Goal: Check status: Check status

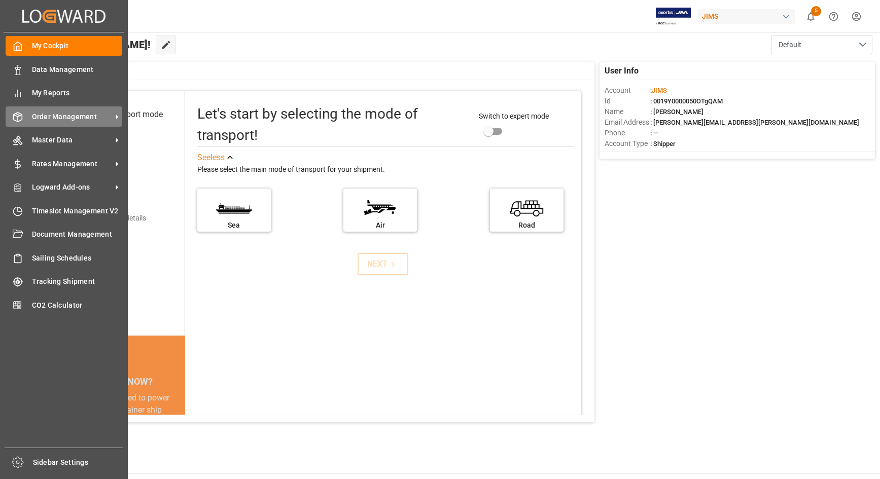
click at [52, 118] on span "Order Management" at bounding box center [72, 117] width 80 height 11
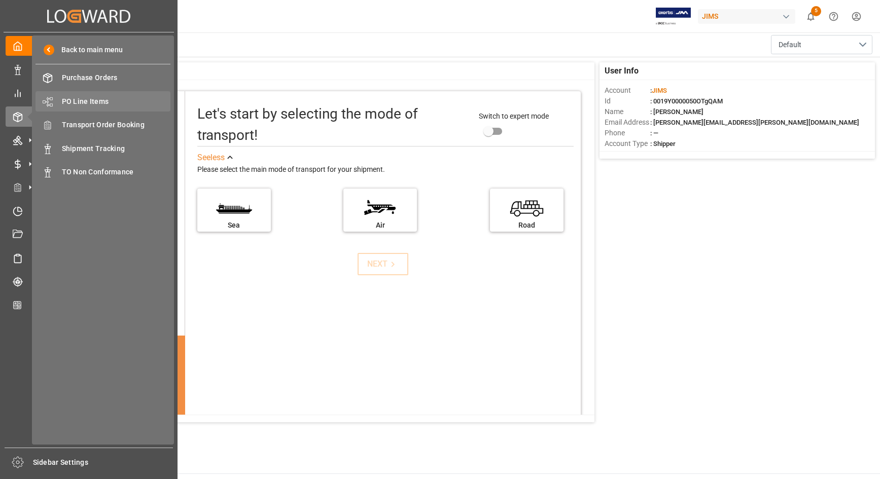
click at [87, 100] on span "PO Line Items" at bounding box center [116, 101] width 109 height 11
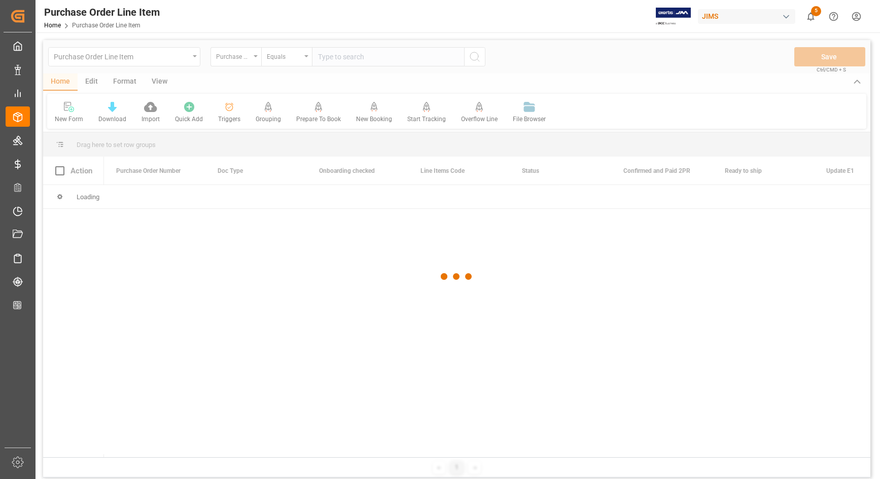
click at [236, 56] on div at bounding box center [456, 276] width 827 height 473
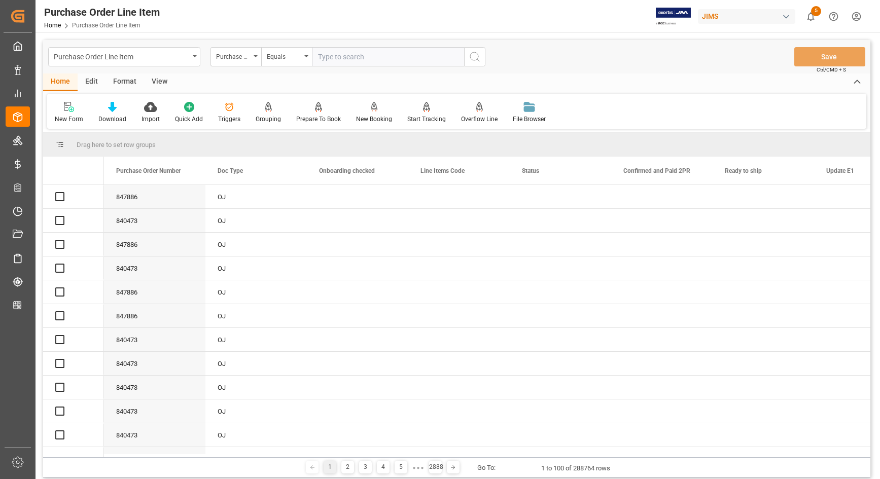
click at [236, 56] on div "Purchase Order Number" at bounding box center [233, 56] width 34 height 12
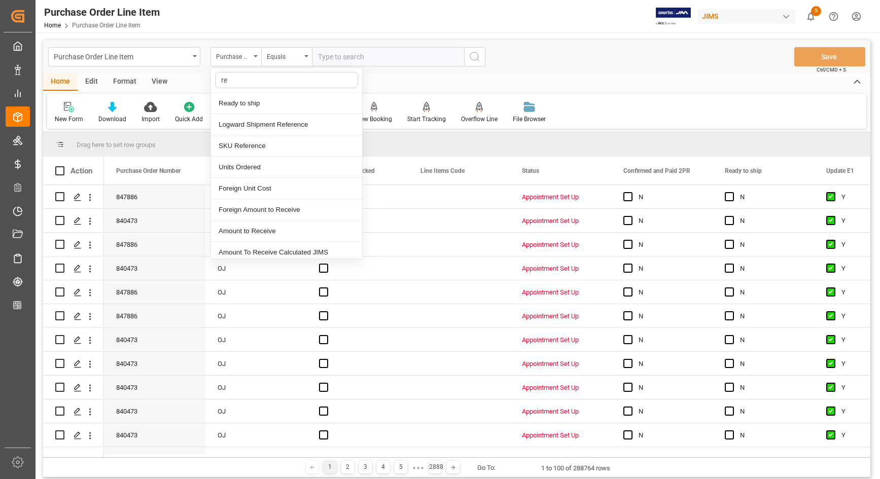
type input "ref"
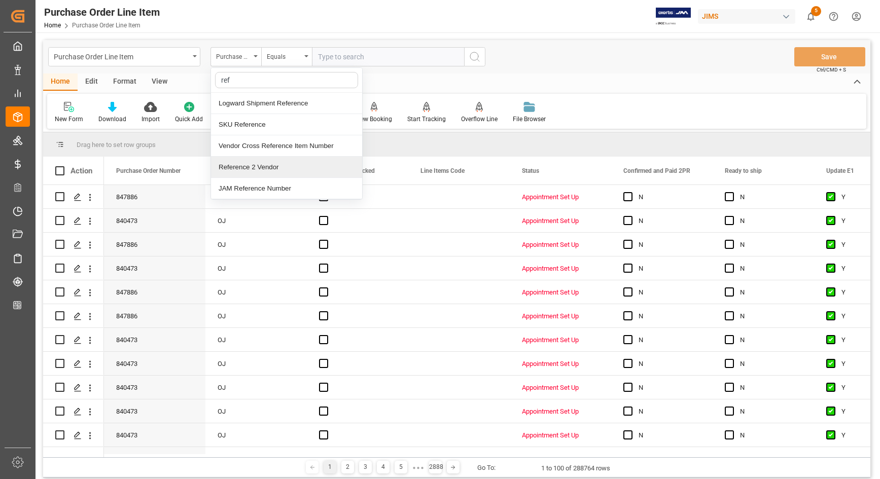
click at [240, 161] on div "Reference 2 Vendor" at bounding box center [286, 167] width 151 height 21
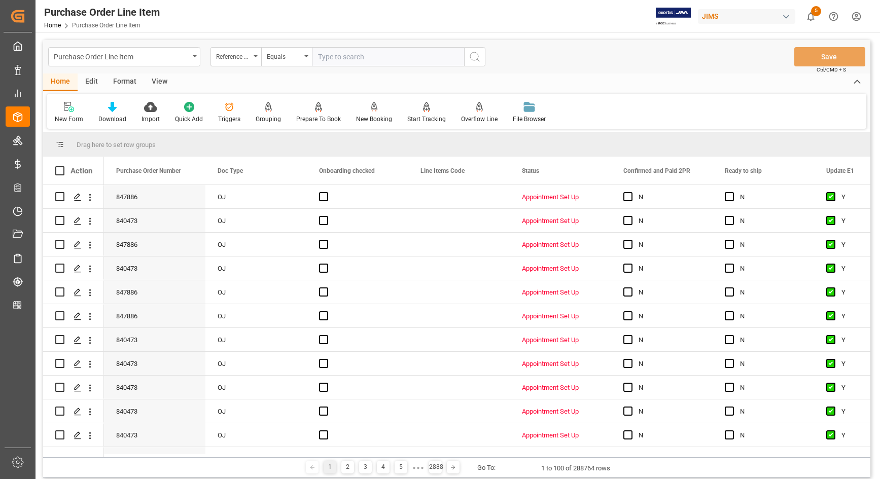
click at [158, 81] on div "View" at bounding box center [159, 82] width 31 height 17
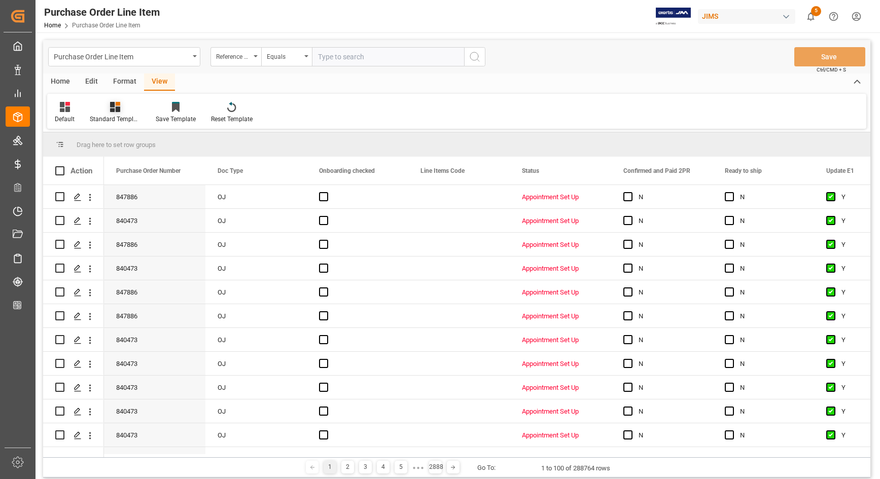
click at [120, 108] on div at bounding box center [115, 106] width 51 height 11
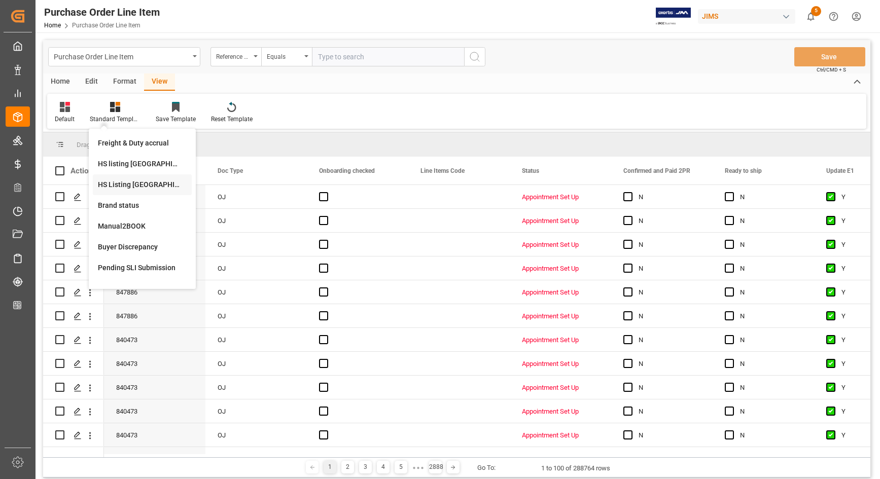
click at [115, 183] on div "HS Listing [GEOGRAPHIC_DATA]" at bounding box center [142, 184] width 89 height 11
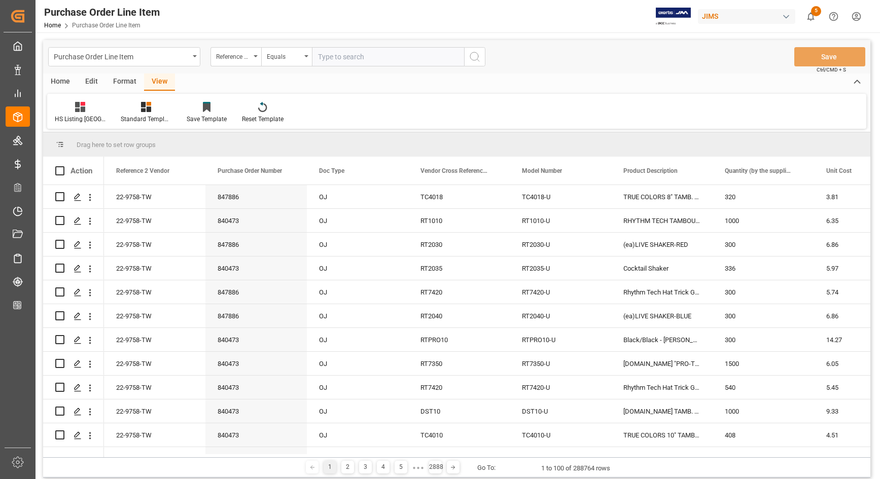
click at [328, 56] on input "text" at bounding box center [388, 56] width 152 height 19
type input "77-10230-CN"
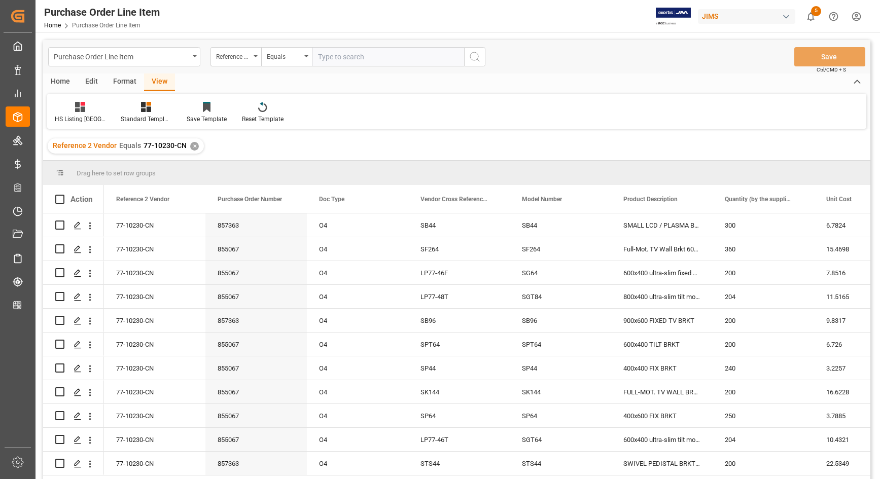
click at [61, 82] on div "Home" at bounding box center [60, 82] width 34 height 17
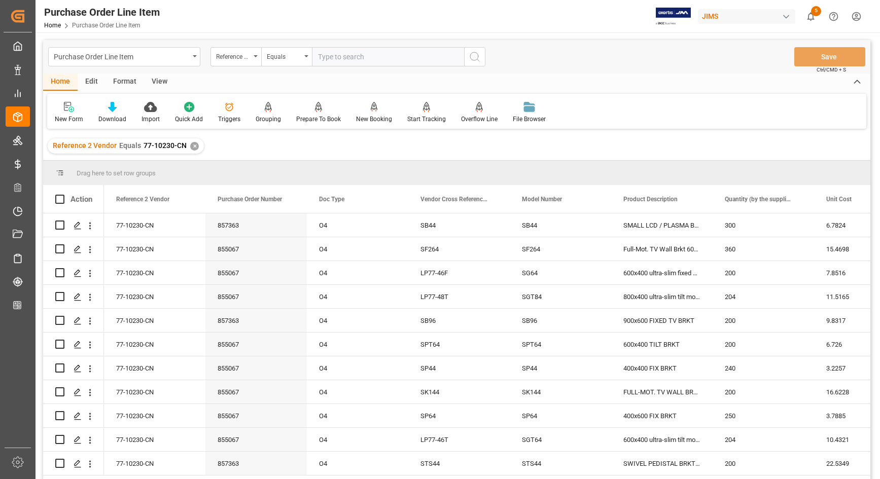
click at [619, 89] on div "Home Edit Format View" at bounding box center [456, 82] width 827 height 17
click at [161, 79] on div "View" at bounding box center [159, 82] width 31 height 17
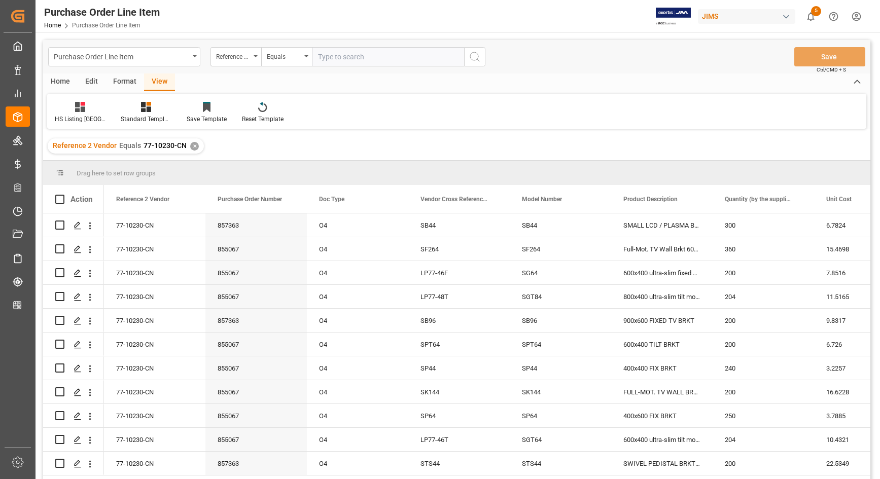
click at [161, 79] on div "View" at bounding box center [159, 82] width 31 height 17
click at [388, 107] on div "HS Listing CANADA Standard Templates Save Template Reset Template" at bounding box center [456, 111] width 819 height 35
click at [59, 199] on span at bounding box center [59, 199] width 9 height 9
click at [63, 195] on input "checkbox" at bounding box center [63, 195] width 0 height 0
checkbox input "true"
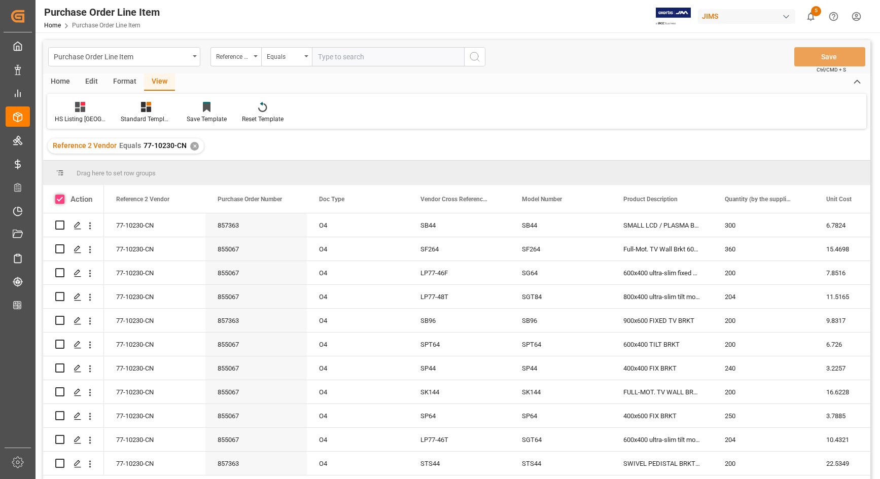
checkbox input "true"
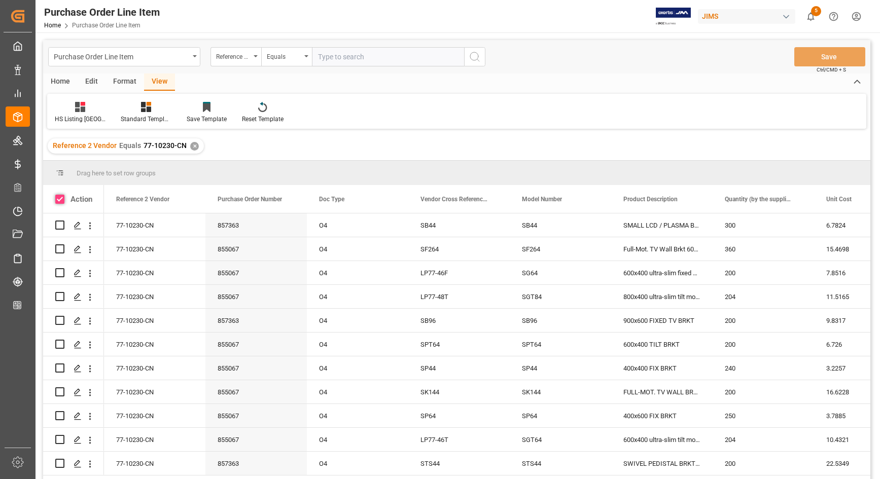
checkbox input "true"
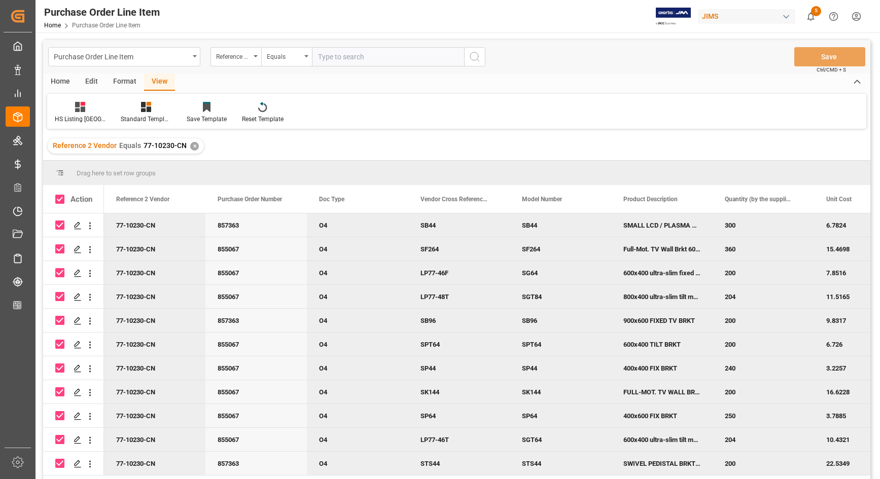
click at [65, 79] on div "Home" at bounding box center [60, 82] width 34 height 17
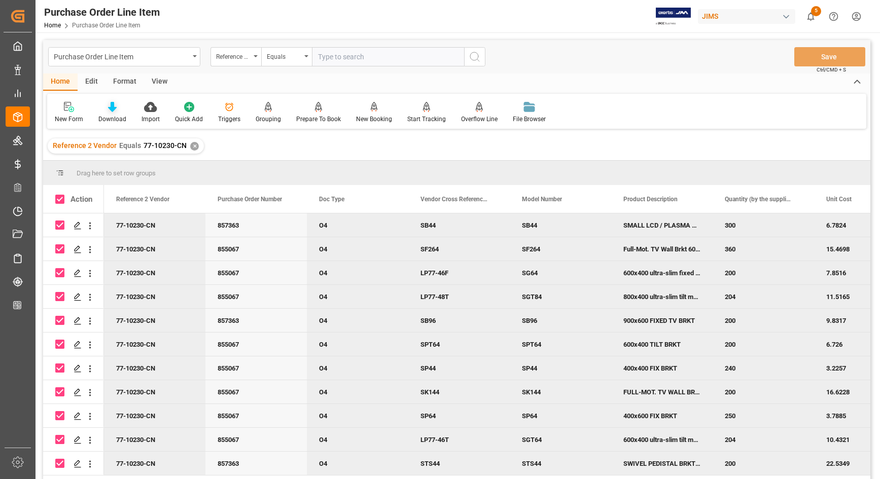
click at [115, 111] on icon at bounding box center [112, 107] width 9 height 10
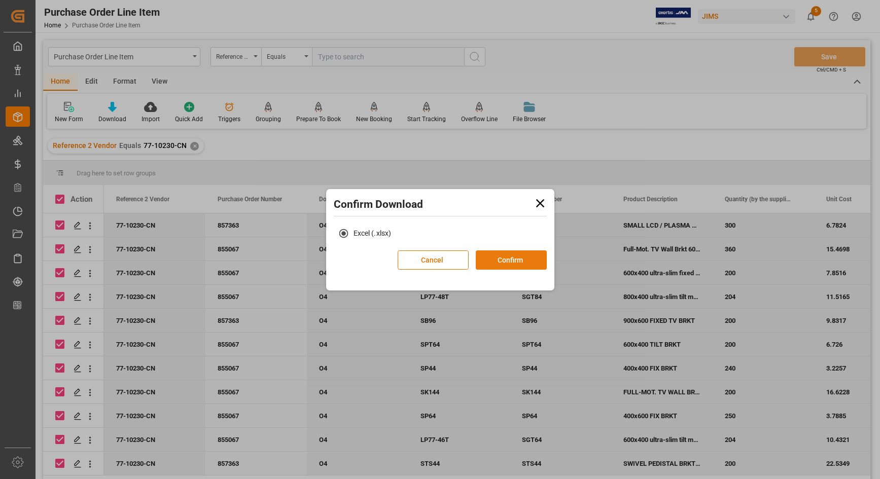
click at [487, 261] on button "Confirm" at bounding box center [511, 259] width 71 height 19
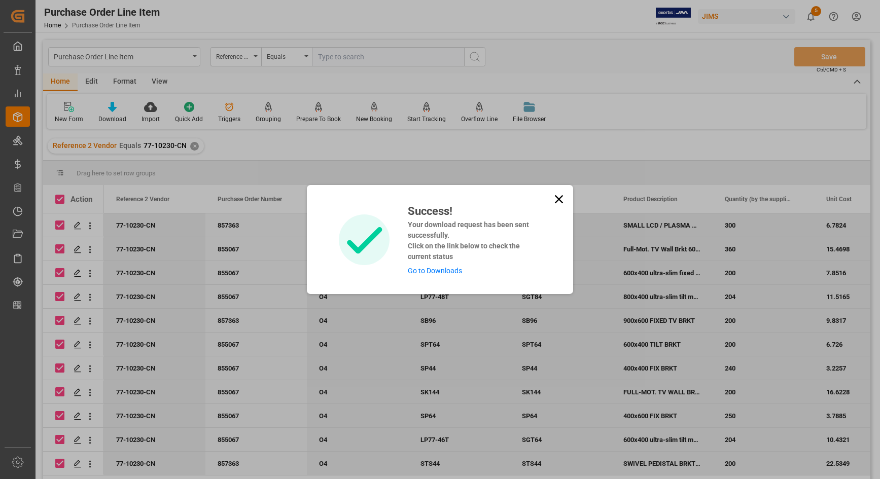
click at [452, 269] on link "Go to Downloads" at bounding box center [435, 271] width 54 height 8
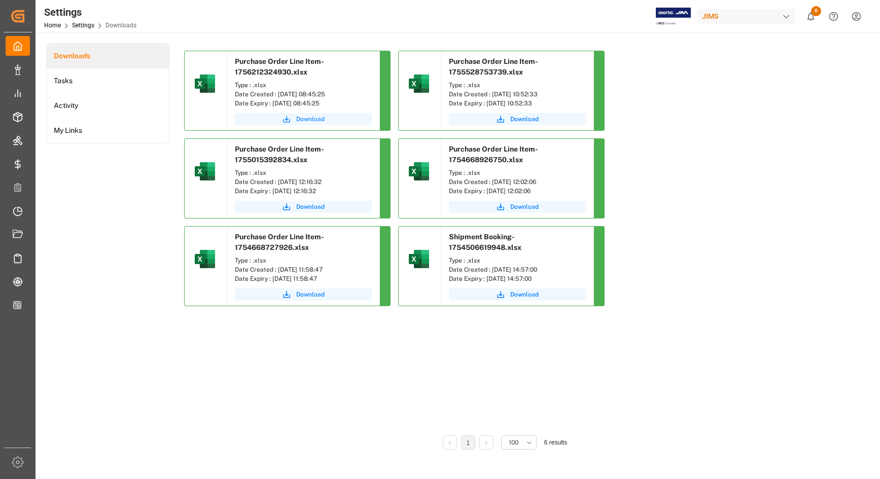
click at [312, 116] on span "Download" at bounding box center [310, 119] width 28 height 9
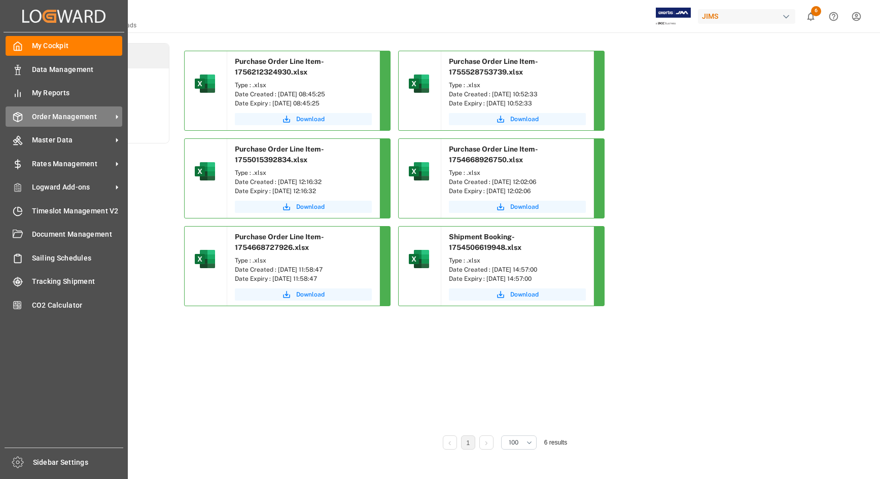
click at [39, 117] on span "Order Management" at bounding box center [72, 117] width 80 height 11
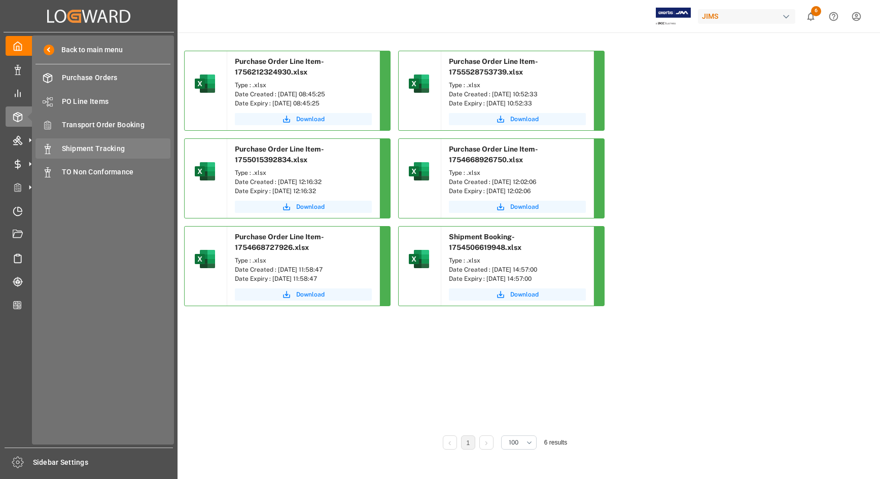
click at [109, 148] on span "Shipment Tracking" at bounding box center [116, 148] width 109 height 11
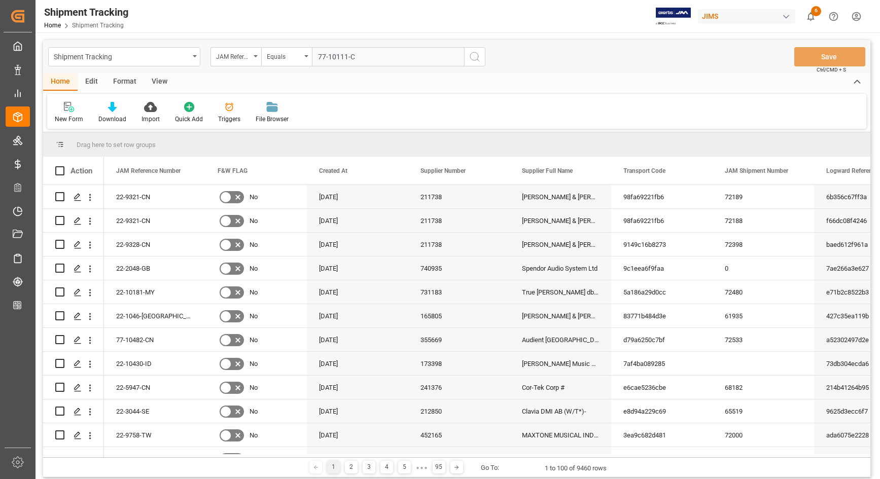
type input "77-10111-CN"
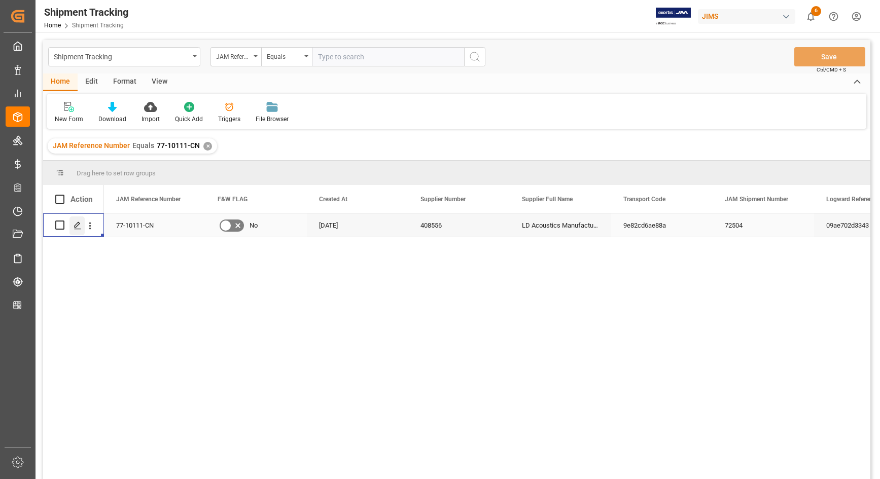
click at [78, 229] on line "Press SPACE to select this row." at bounding box center [78, 229] width 6 height 0
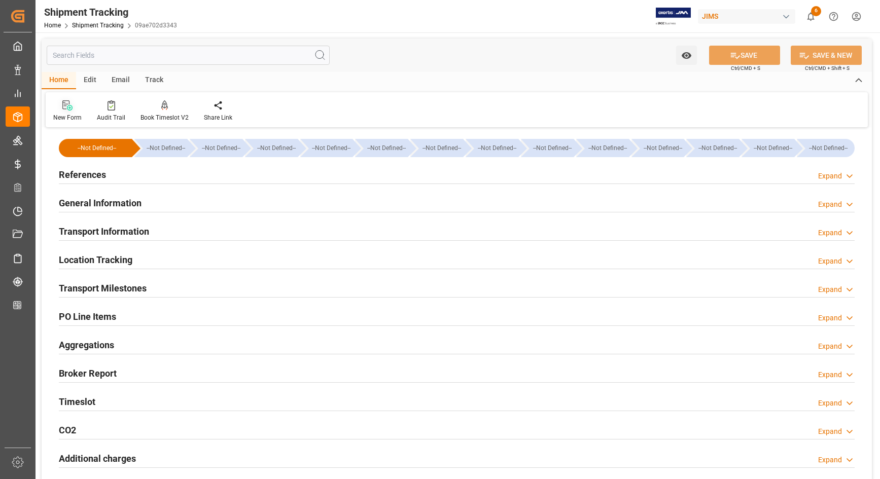
type input "[DATE] 00:00"
type input "[DATE] 07:10"
type input "[DATE]"
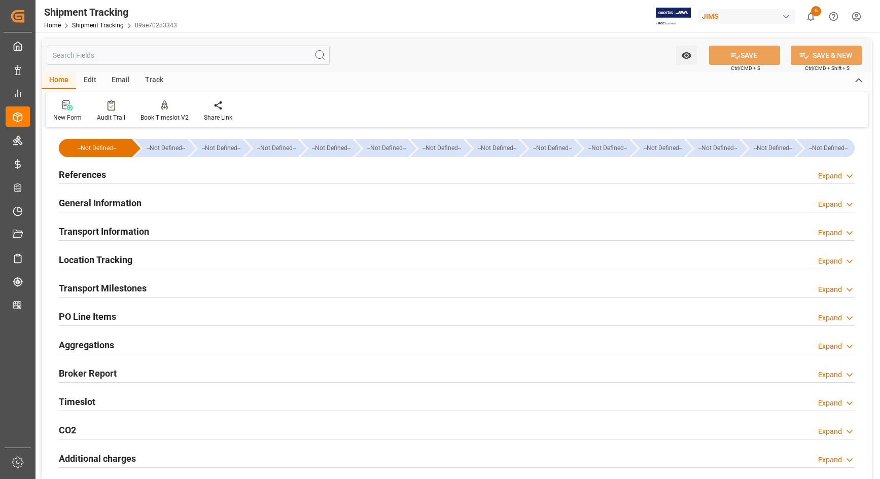
type input "[DATE] 01:00"
type input "[DATE]"
type input "[DATE] 00:00"
type input "[DATE]"
click at [89, 287] on h2 "Transport Milestones" at bounding box center [103, 288] width 88 height 14
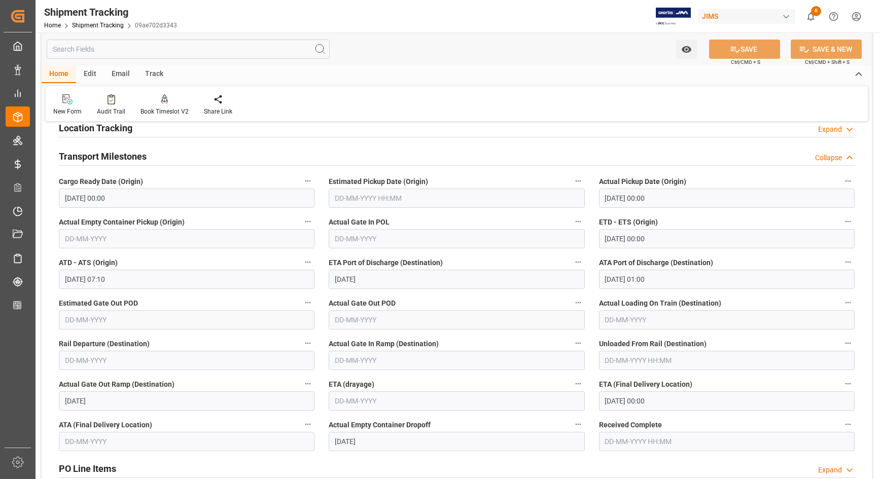
scroll to position [127, 0]
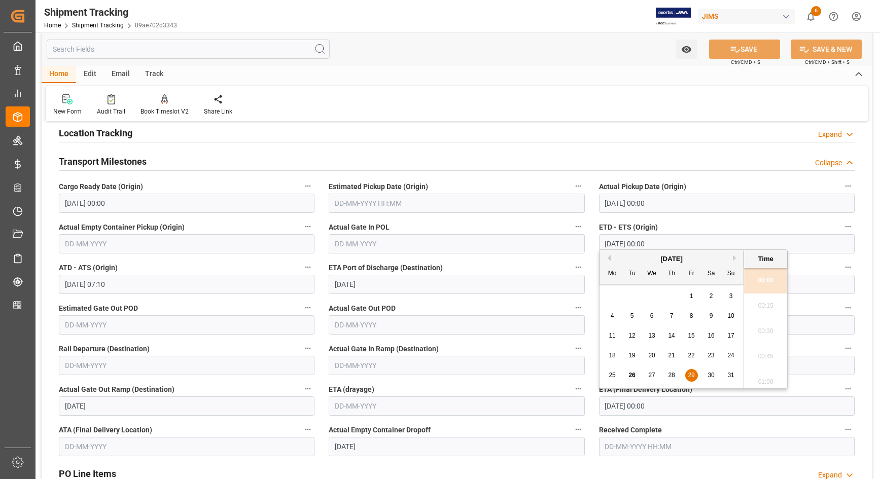
click at [665, 410] on input "[DATE] 00:00" at bounding box center [727, 405] width 256 height 19
click at [690, 356] on span "22" at bounding box center [691, 355] width 7 height 7
type input "[DATE] 00:00"
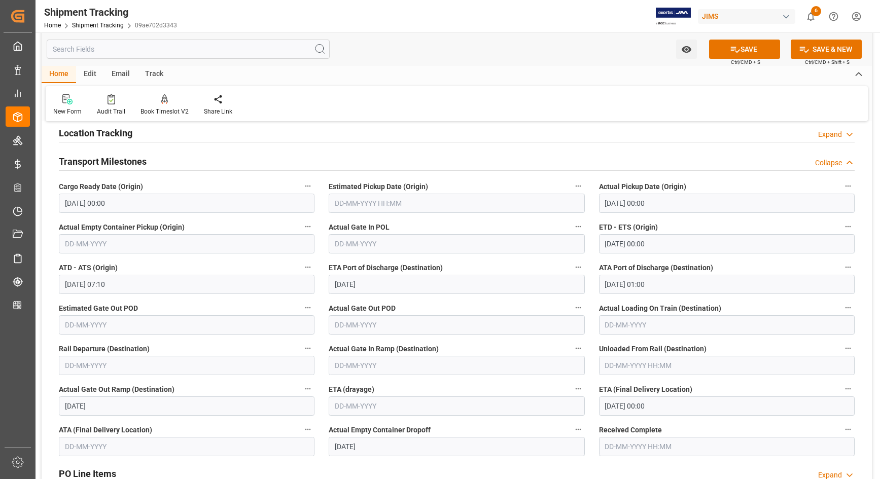
click at [437, 105] on div "New Form Audit Trail Book Timeslot V2 Book a Timeslot for the shipment Share Li…" at bounding box center [457, 103] width 822 height 35
click at [214, 442] on input "text" at bounding box center [187, 446] width 256 height 19
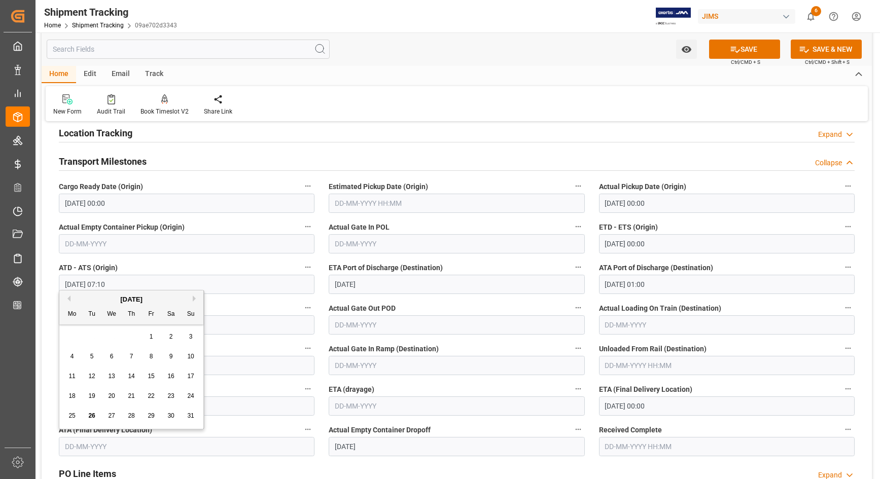
click at [139, 369] on div "11 12 13 14 15 16 17" at bounding box center [131, 377] width 138 height 20
click at [151, 394] on span "22" at bounding box center [151, 395] width 7 height 7
type input "[DATE]"
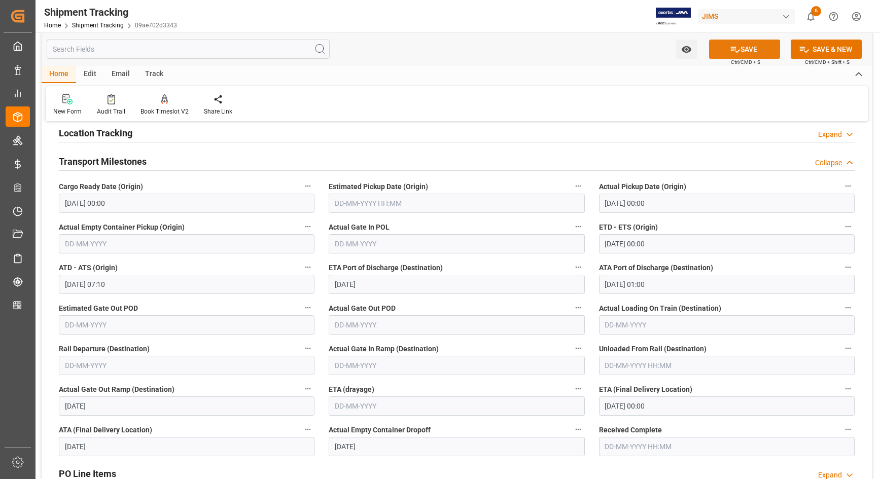
click at [749, 47] on button "SAVE" at bounding box center [744, 49] width 71 height 19
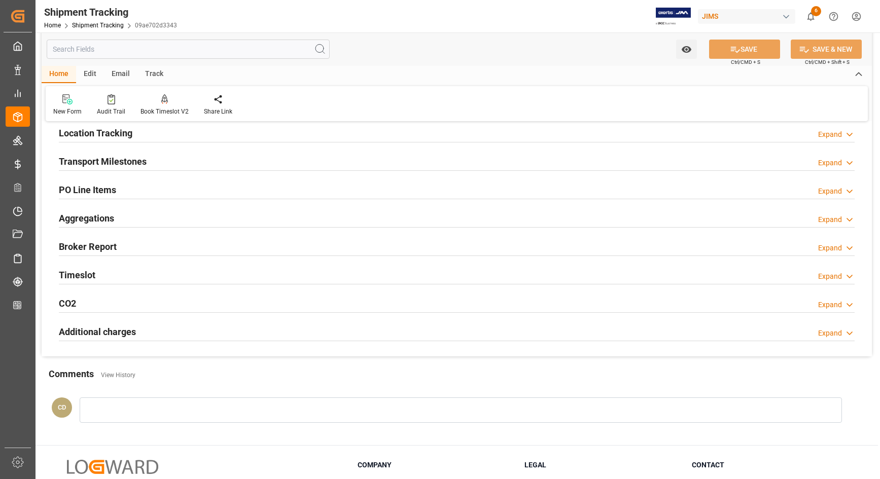
click at [107, 161] on h2 "Transport Milestones" at bounding box center [103, 162] width 88 height 14
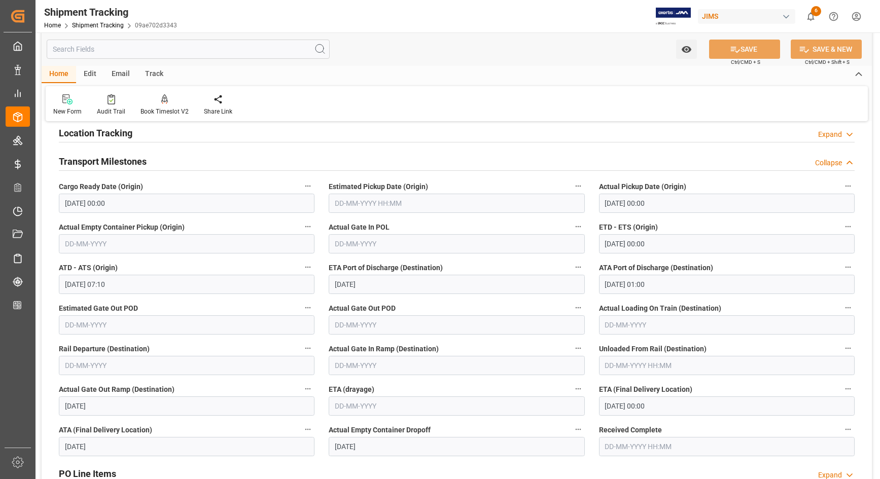
click at [519, 74] on div "Home Edit Email Track" at bounding box center [457, 74] width 830 height 17
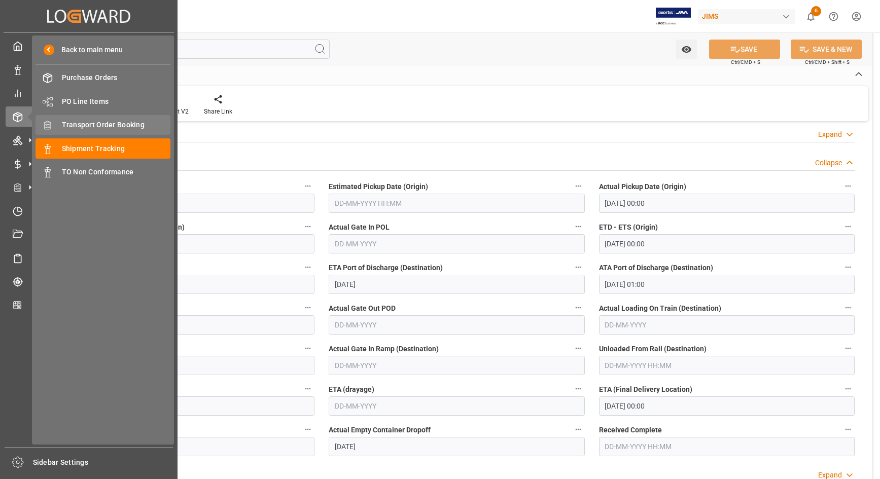
click at [83, 125] on span "Transport Order Booking" at bounding box center [116, 125] width 109 height 11
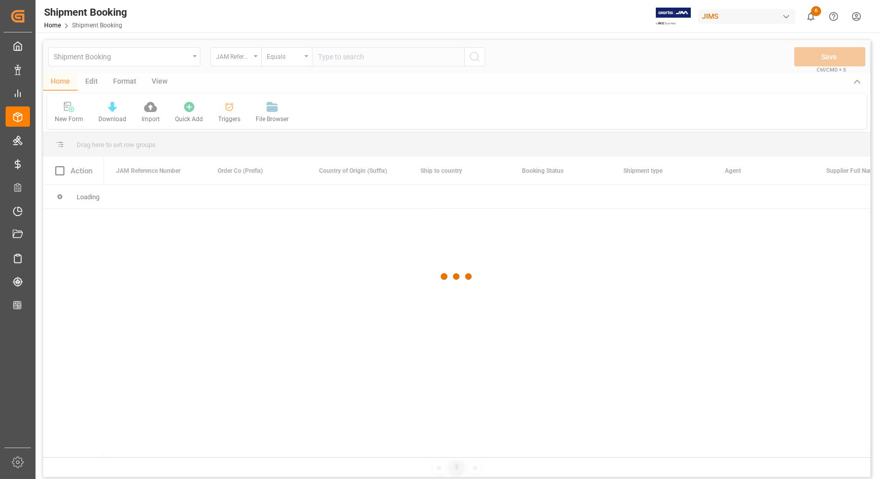
click at [340, 61] on div at bounding box center [456, 276] width 827 height 473
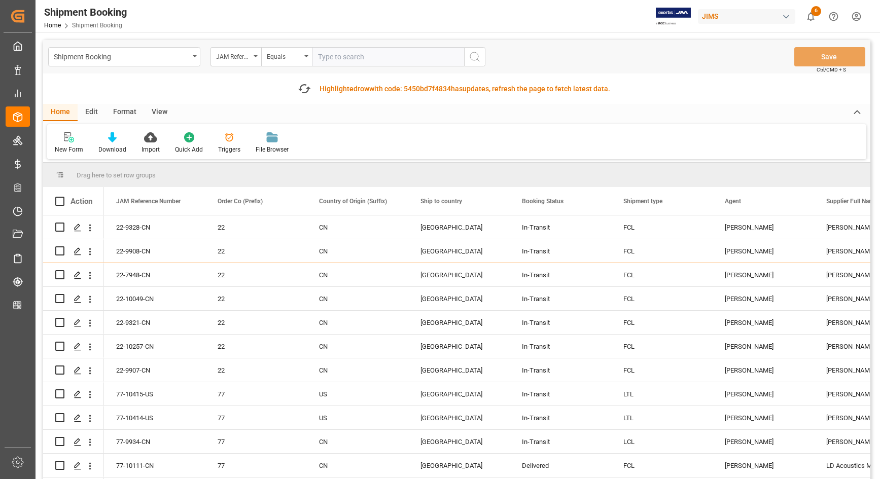
click at [340, 61] on input "text" at bounding box center [388, 56] width 152 height 19
type input "77-10230-CN"
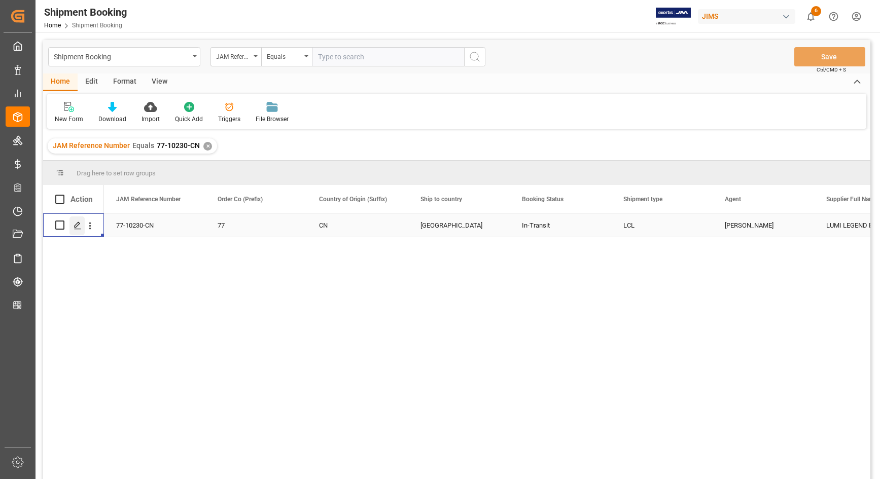
click at [78, 224] on icon "Press SPACE to select this row." at bounding box center [78, 226] width 8 height 8
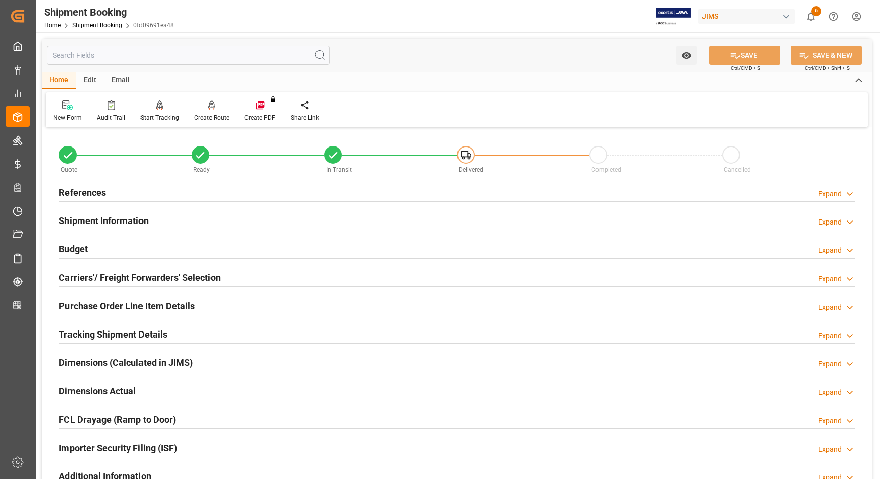
click at [642, 188] on div "References Expand" at bounding box center [456, 191] width 795 height 19
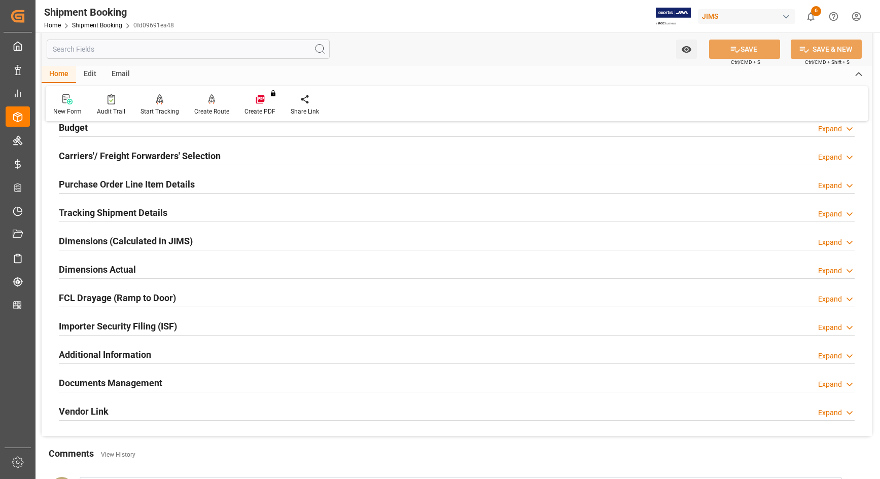
scroll to position [317, 0]
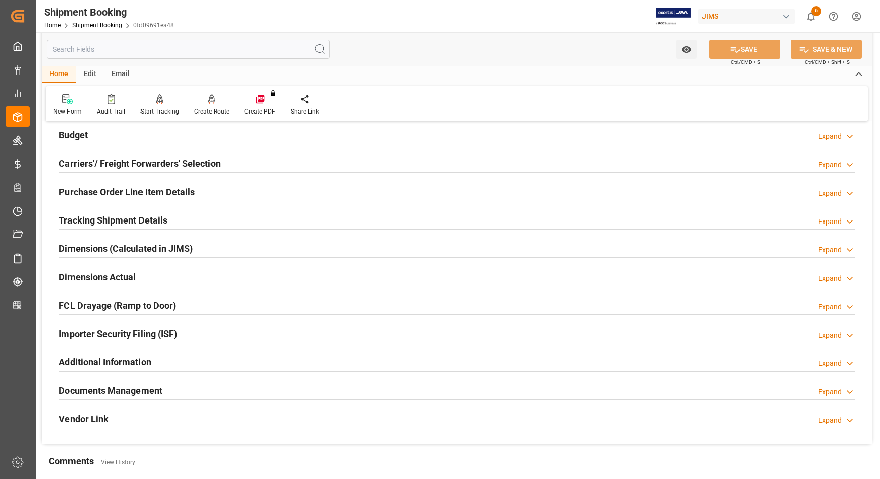
click at [112, 193] on h2 "Purchase Order Line Item Details" at bounding box center [127, 192] width 136 height 14
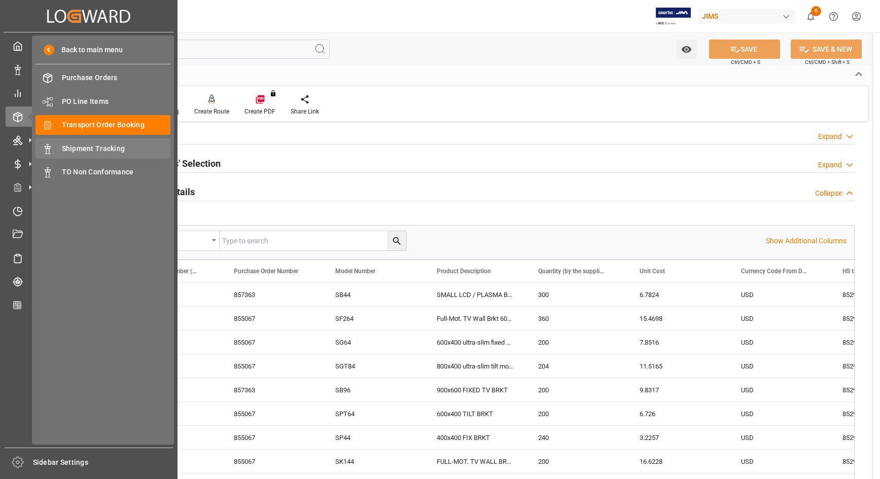
click at [75, 148] on span "Shipment Tracking" at bounding box center [116, 148] width 109 height 11
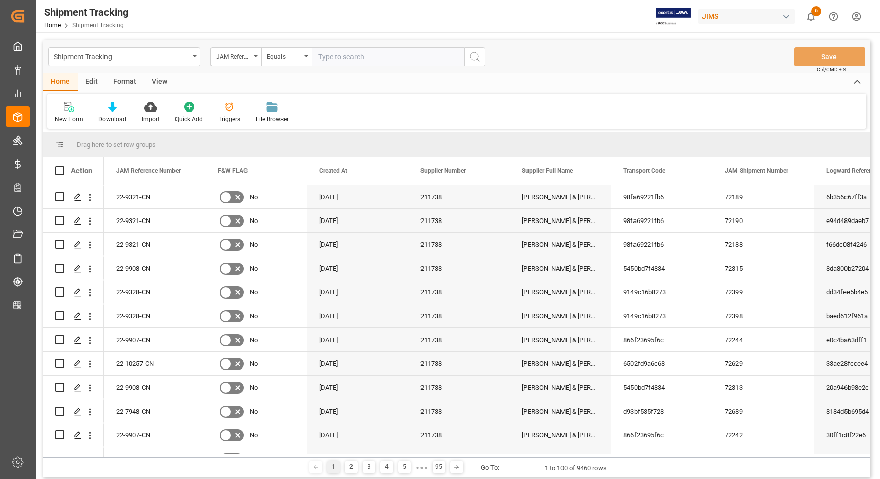
click at [328, 54] on input "text" at bounding box center [388, 56] width 152 height 19
type input "77-10230-CN"
click at [476, 59] on icon "search button" at bounding box center [474, 57] width 12 height 12
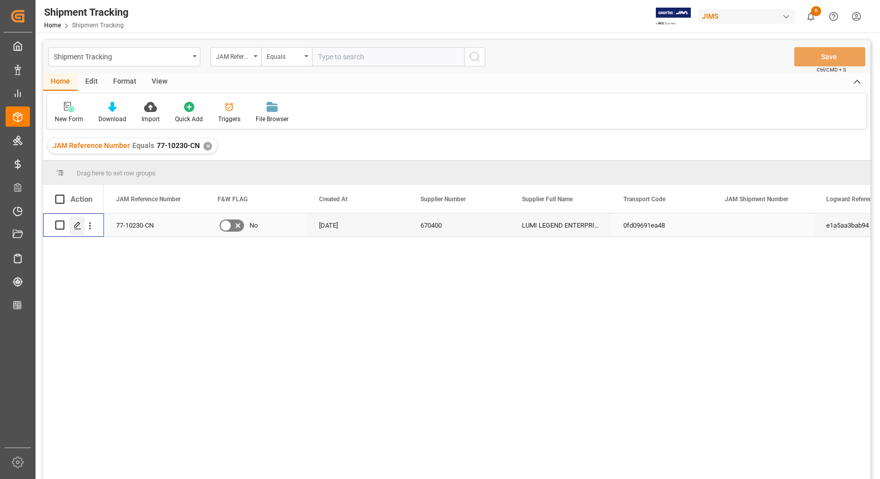
click at [75, 229] on icon "Press SPACE to select this row." at bounding box center [78, 226] width 8 height 8
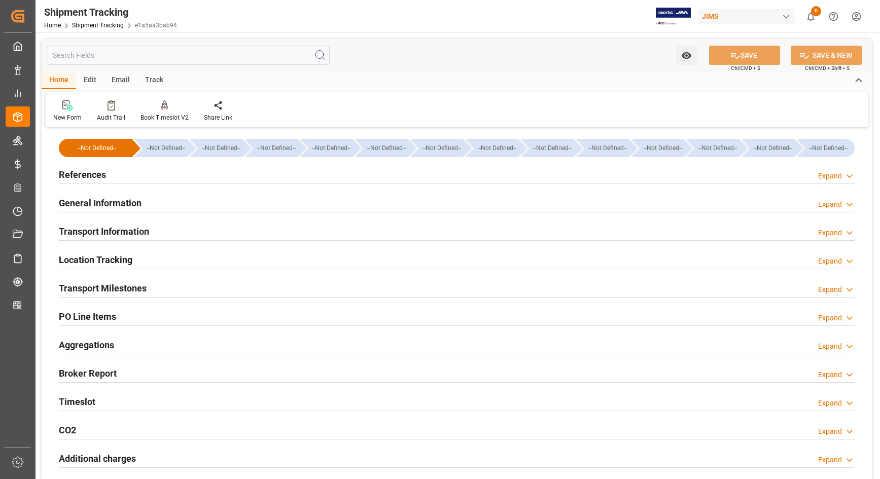
click at [103, 314] on h2 "PO Line Items" at bounding box center [87, 317] width 57 height 14
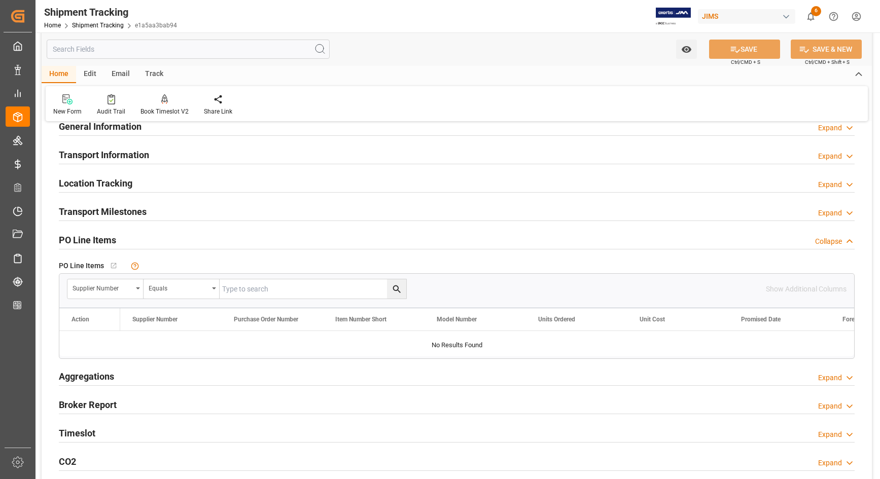
scroll to position [127, 0]
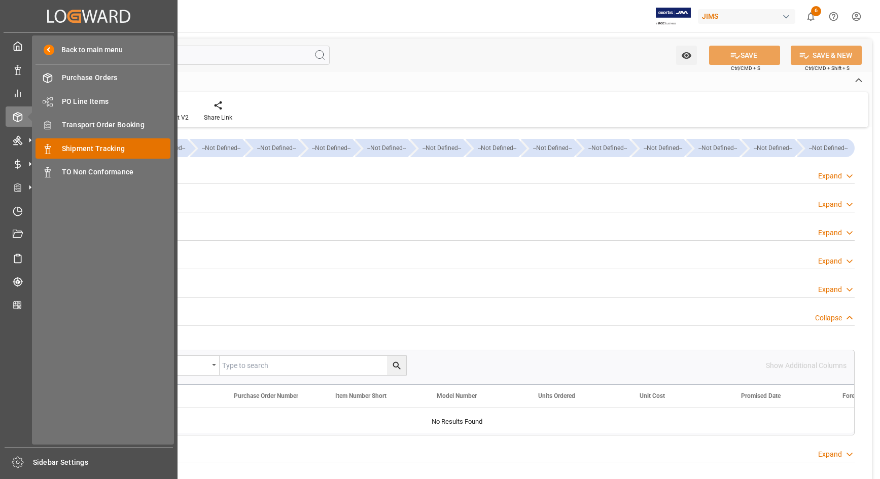
scroll to position [127, 0]
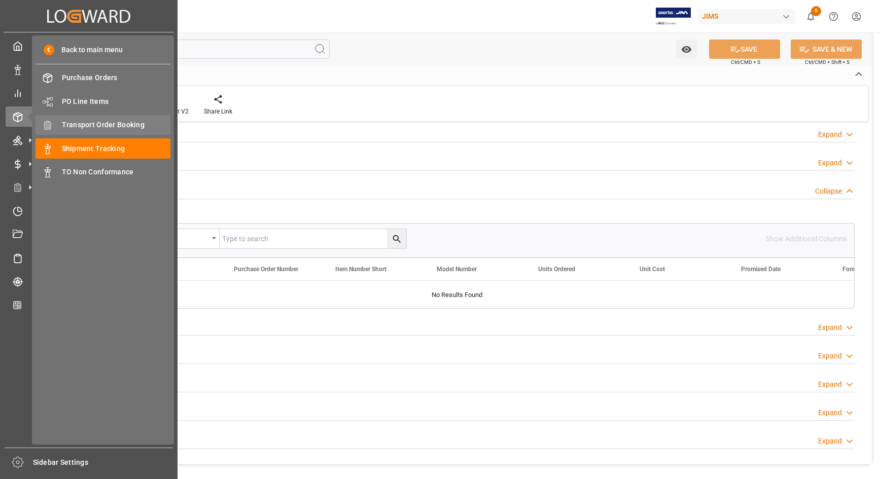
click at [77, 125] on span "Transport Order Booking" at bounding box center [116, 125] width 109 height 11
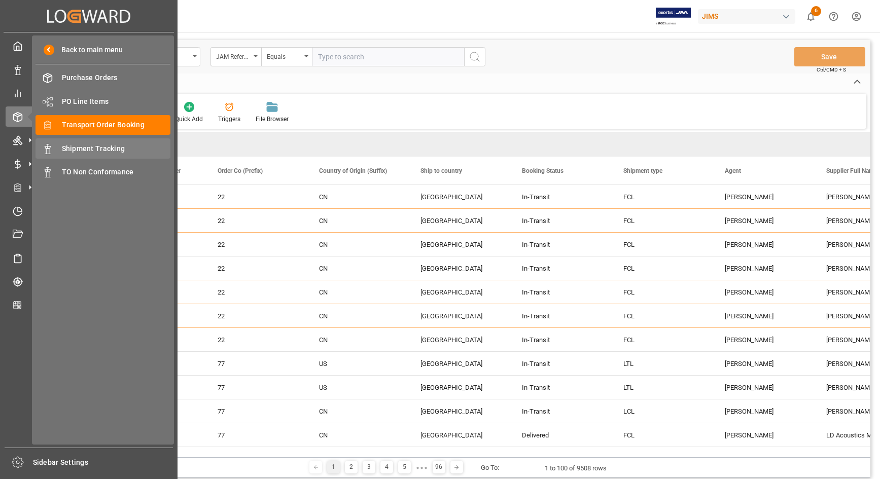
click at [79, 149] on span "Shipment Tracking" at bounding box center [116, 148] width 109 height 11
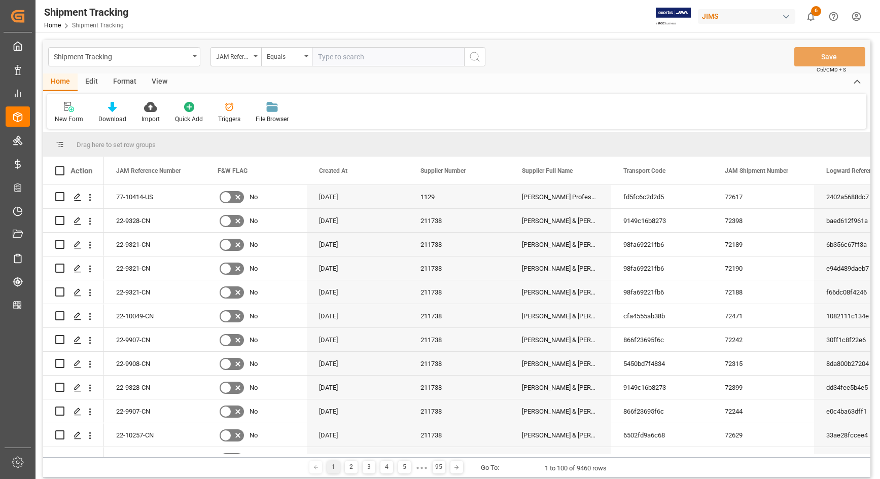
click at [333, 57] on input "text" at bounding box center [388, 56] width 152 height 19
type input "77-10230-CN"
click at [479, 55] on icon "search button" at bounding box center [474, 57] width 12 height 12
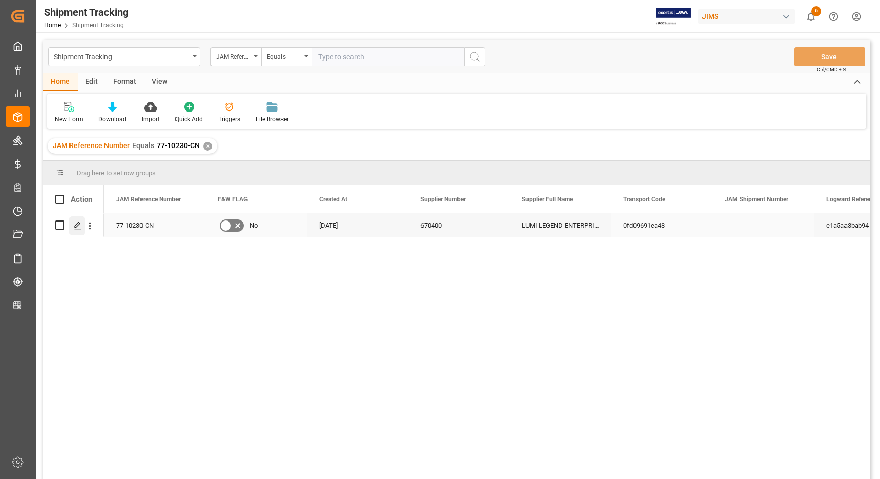
click at [80, 224] on polygon "Press SPACE to select this row." at bounding box center [77, 224] width 5 height 5
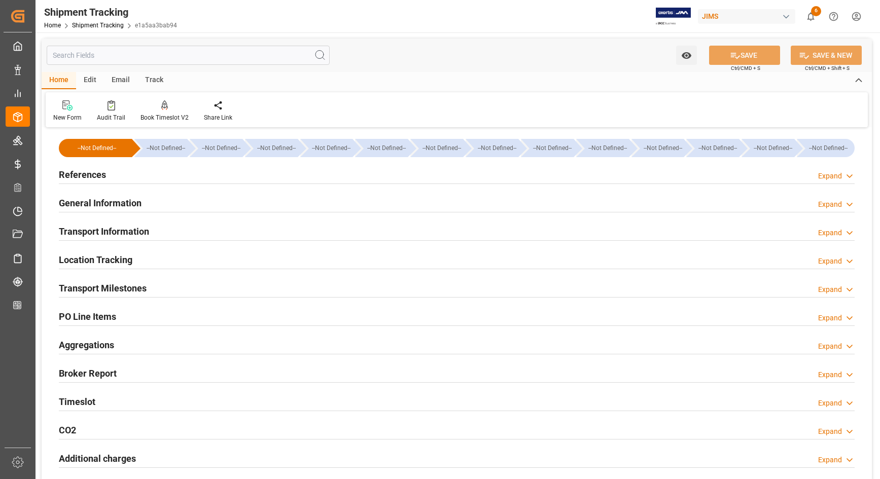
type input "[DATE]"
click at [85, 174] on h2 "References" at bounding box center [82, 175] width 47 height 14
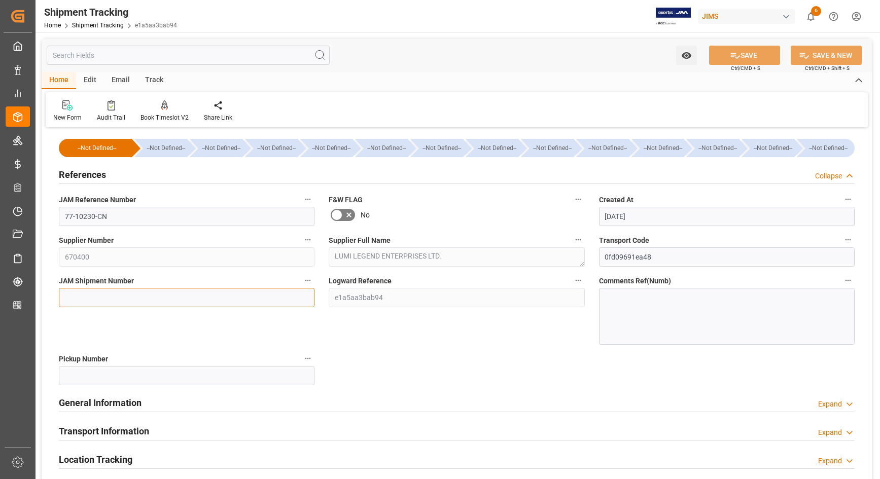
click at [98, 297] on input at bounding box center [187, 297] width 256 height 19
type input "72712"
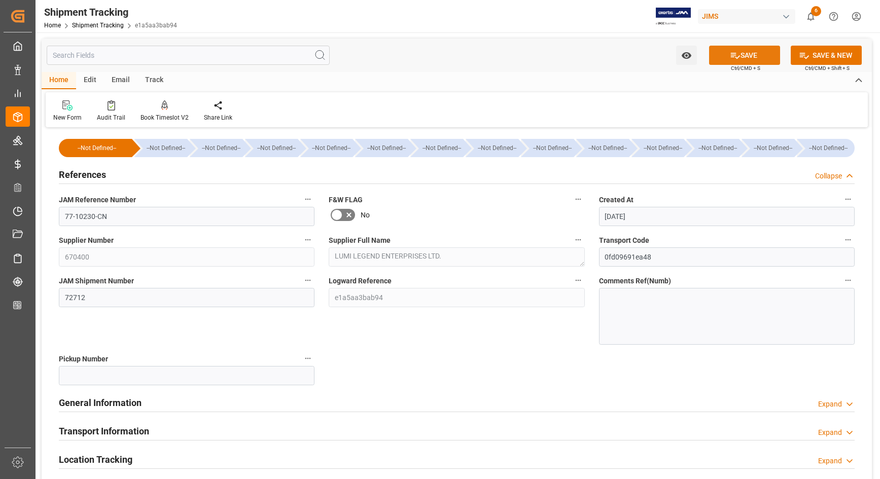
click at [736, 54] on icon at bounding box center [735, 55] width 11 height 11
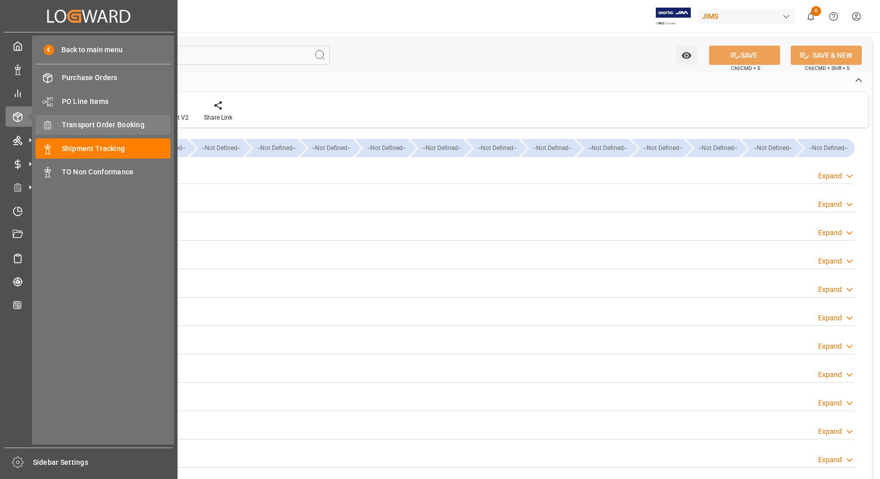
click at [71, 125] on span "Transport Order Booking" at bounding box center [116, 125] width 109 height 11
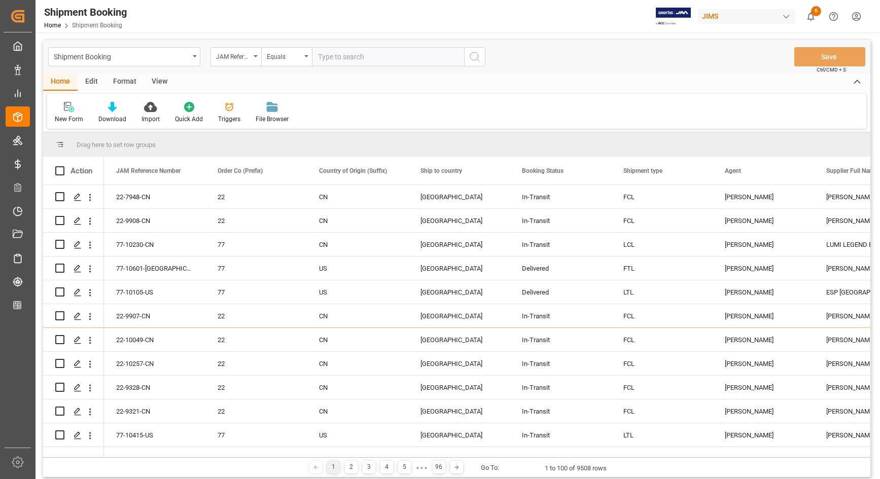
click at [332, 60] on input "text" at bounding box center [388, 56] width 152 height 19
type input "77-10230-CN"
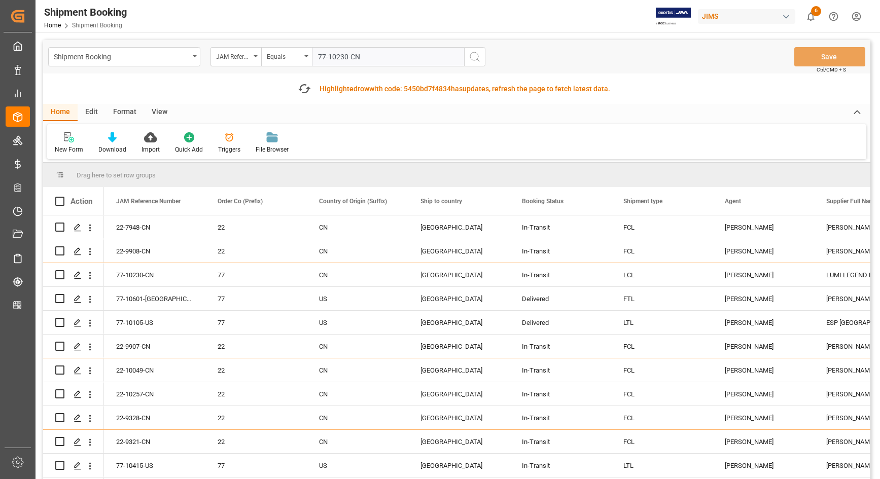
click at [472, 53] on icon "search button" at bounding box center [474, 57] width 12 height 12
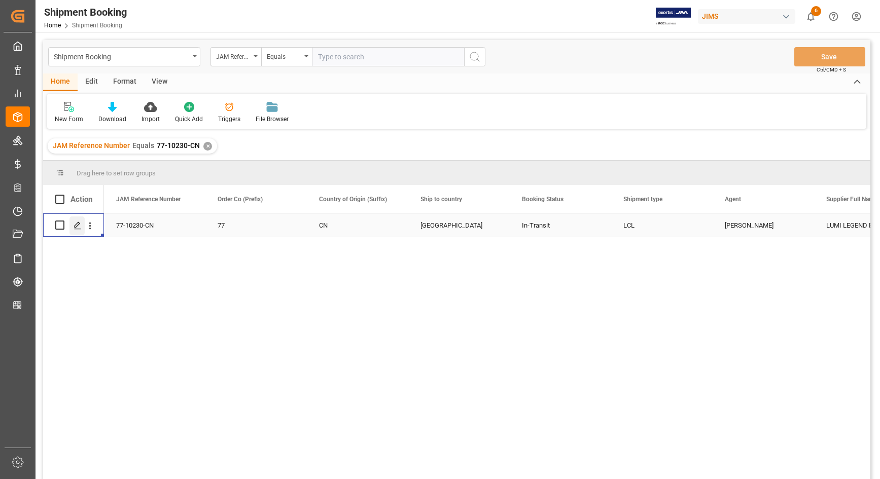
click at [75, 229] on line "Press SPACE to select this row." at bounding box center [78, 229] width 6 height 0
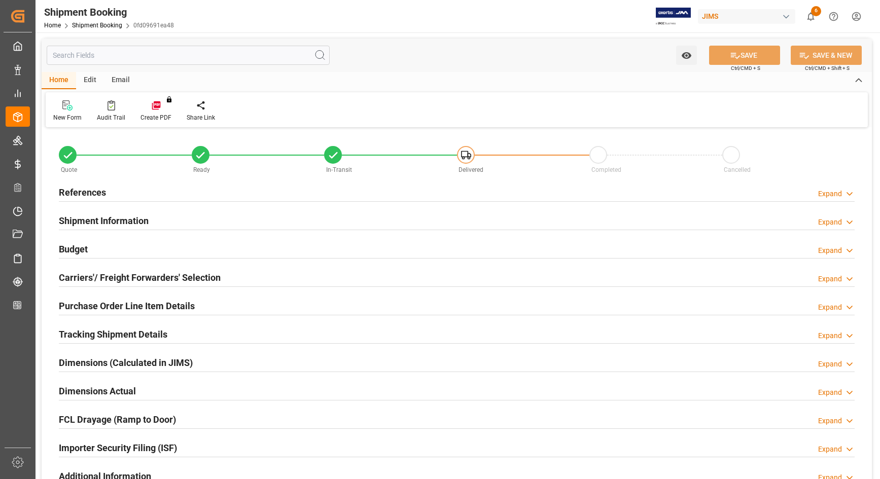
type input "11"
click at [81, 302] on h2 "Purchase Order Line Item Details" at bounding box center [127, 306] width 136 height 14
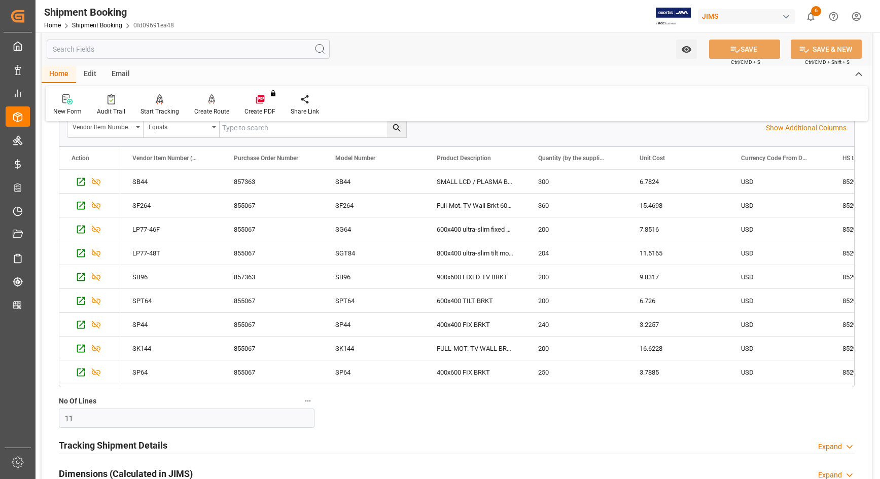
scroll to position [254, 0]
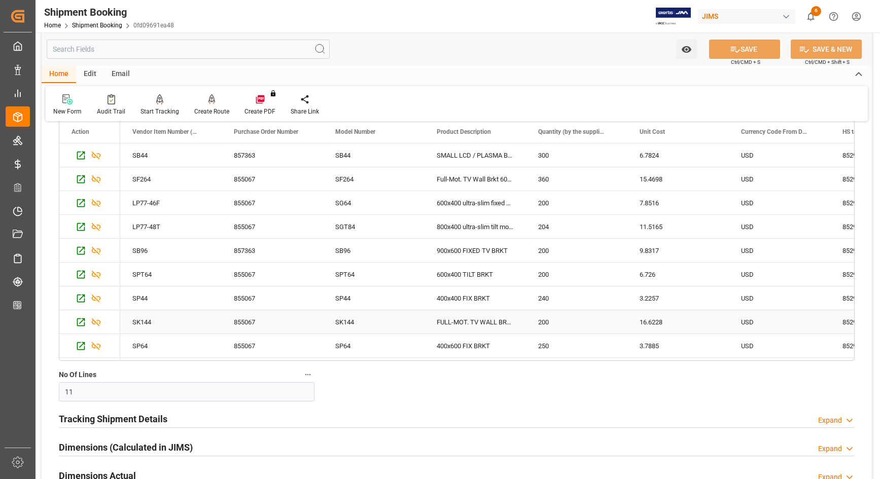
click at [597, 330] on div "200" at bounding box center [576, 321] width 101 height 23
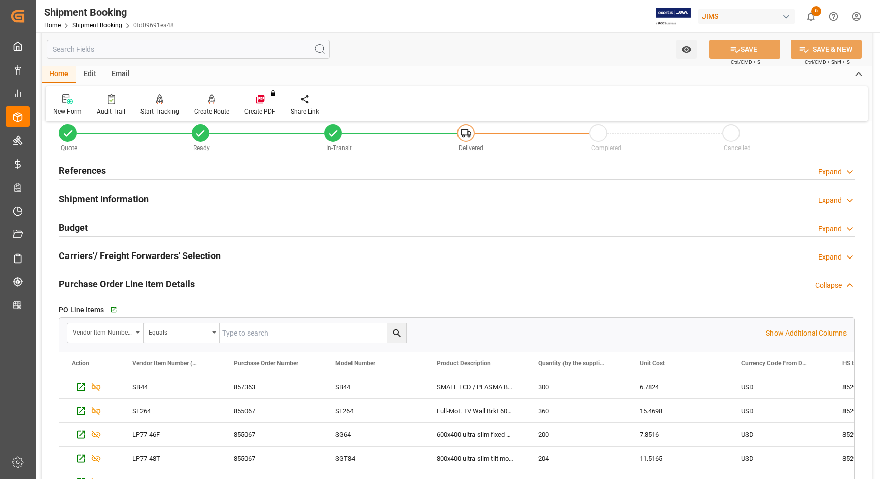
scroll to position [0, 0]
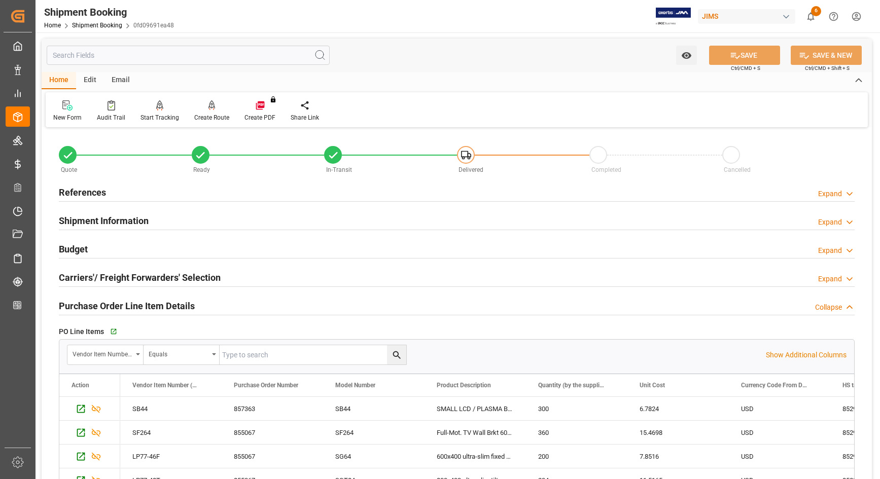
click at [78, 251] on h2 "Budget" at bounding box center [73, 249] width 29 height 14
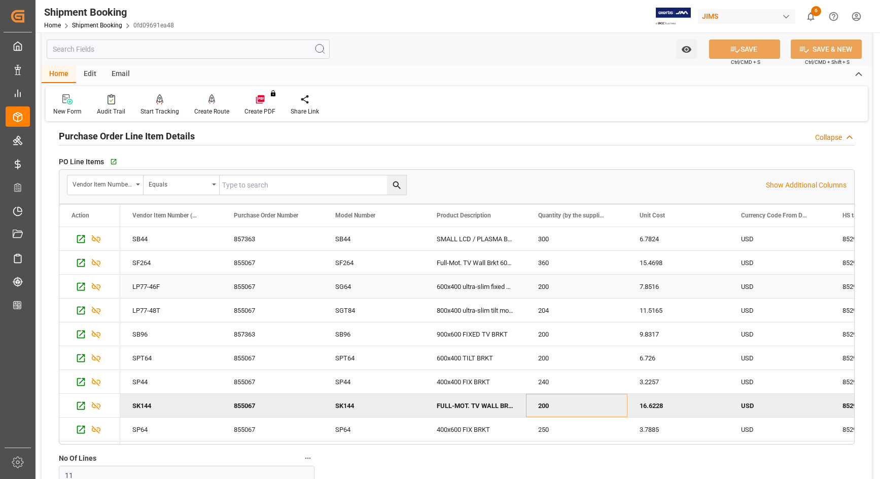
scroll to position [380, 0]
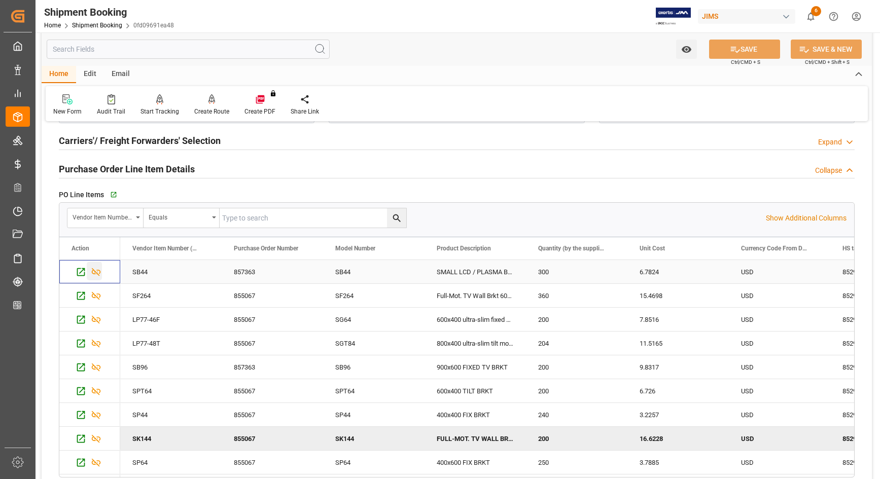
click at [96, 272] on icon "Press SPACE to select this row." at bounding box center [96, 272] width 11 height 11
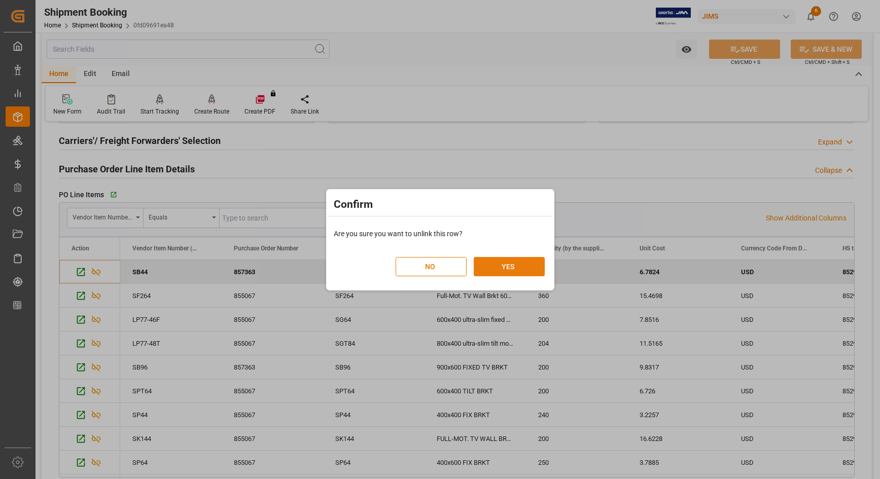
click at [506, 269] on button "YES" at bounding box center [509, 266] width 71 height 19
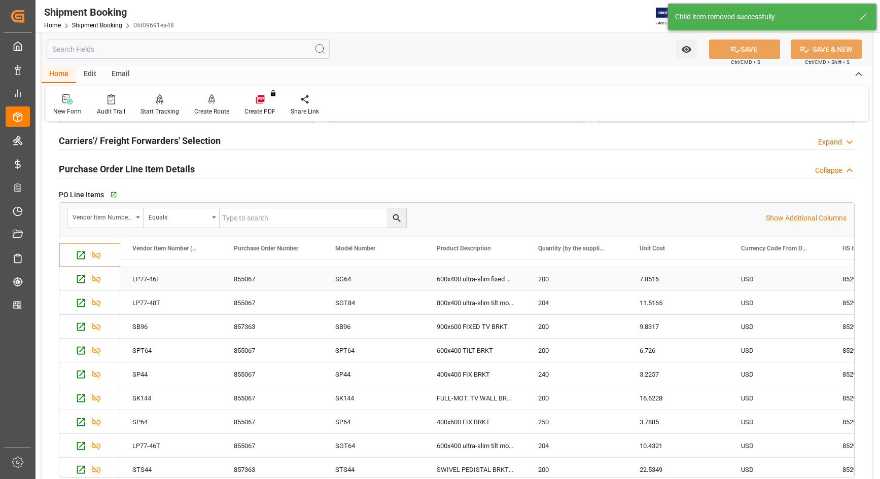
scroll to position [21, 0]
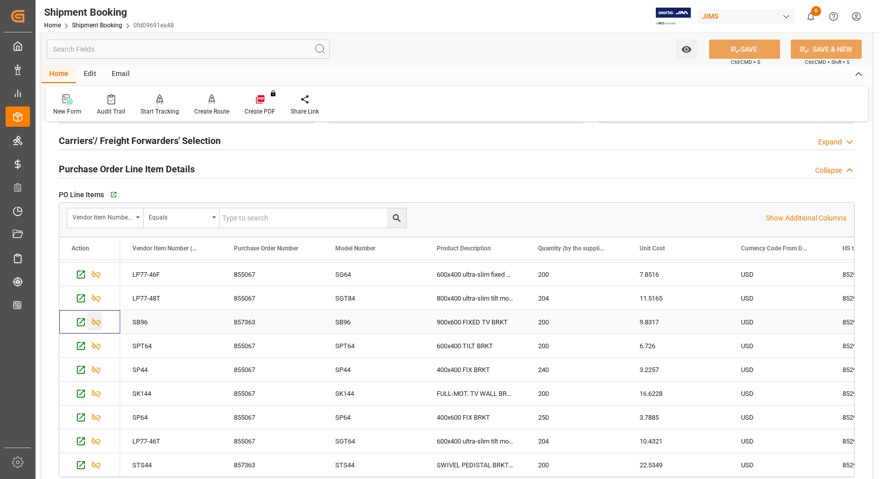
click at [92, 322] on icon "Press SPACE to select this row." at bounding box center [96, 322] width 9 height 8
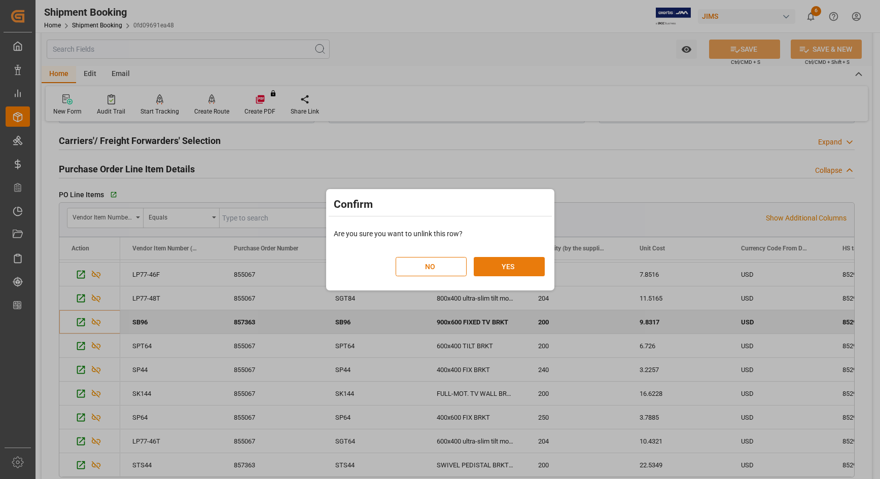
click at [494, 272] on button "YES" at bounding box center [509, 266] width 71 height 19
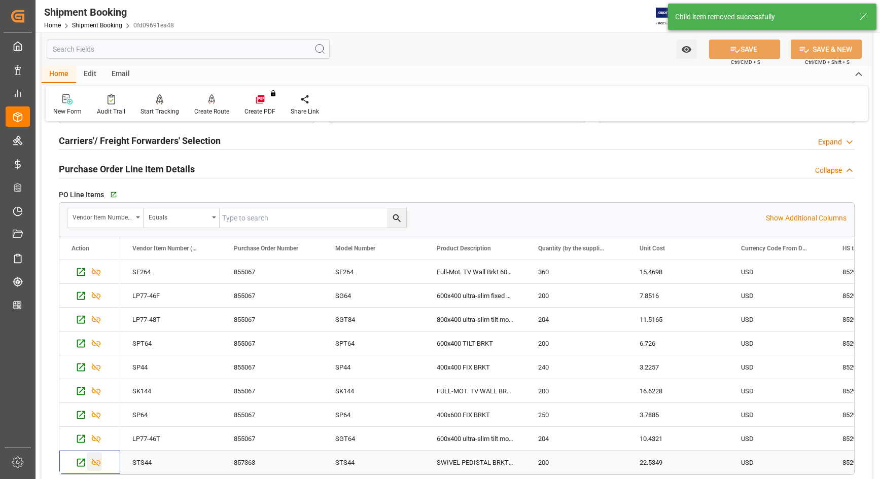
click at [96, 461] on icon "Press SPACE to select this row." at bounding box center [96, 462] width 11 height 11
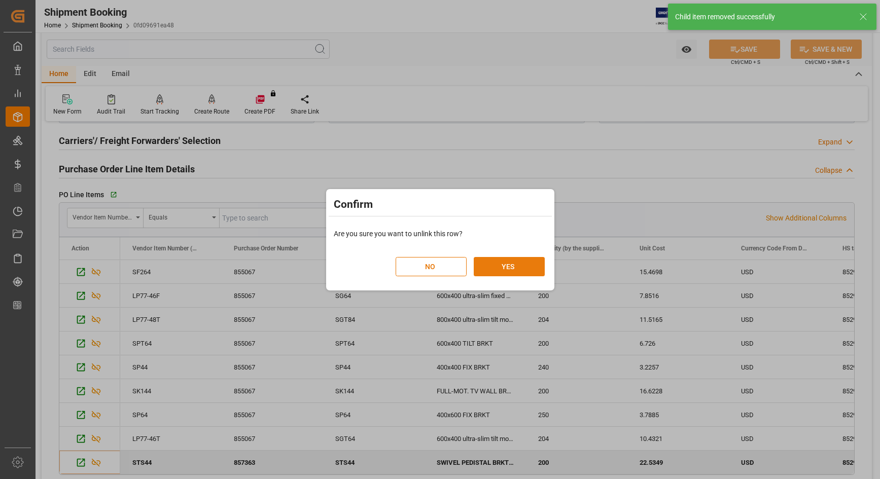
click at [509, 265] on button "YES" at bounding box center [509, 266] width 71 height 19
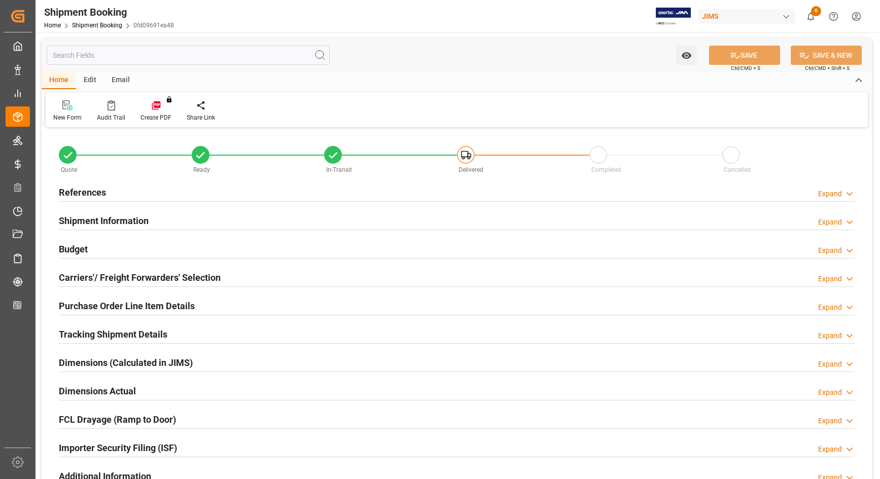
type input "0"
type input "3280.1491"
type input "1000"
type input "20651.56"
click at [74, 251] on h2 "Budget" at bounding box center [73, 249] width 29 height 14
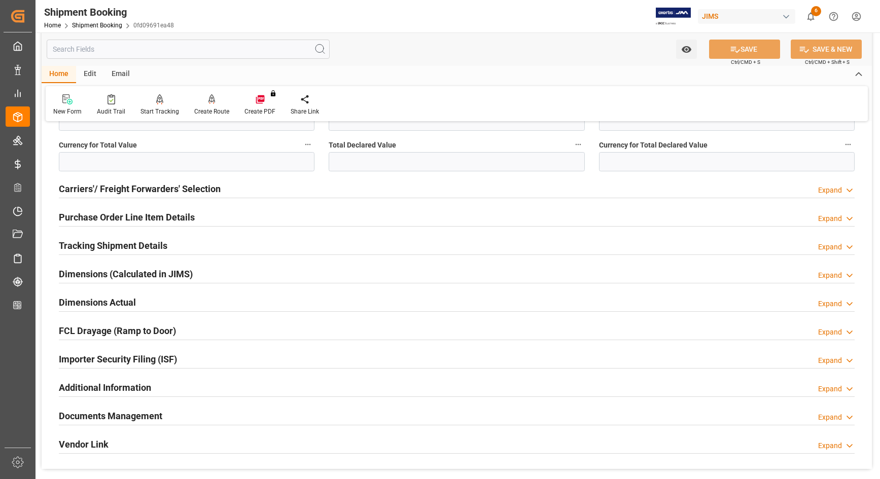
scroll to position [317, 0]
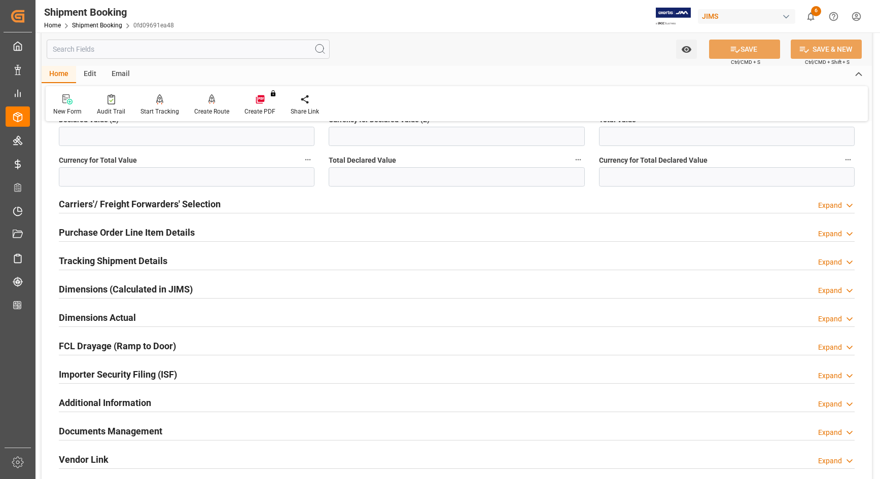
click at [73, 232] on h2 "Purchase Order Line Item Details" at bounding box center [127, 233] width 136 height 14
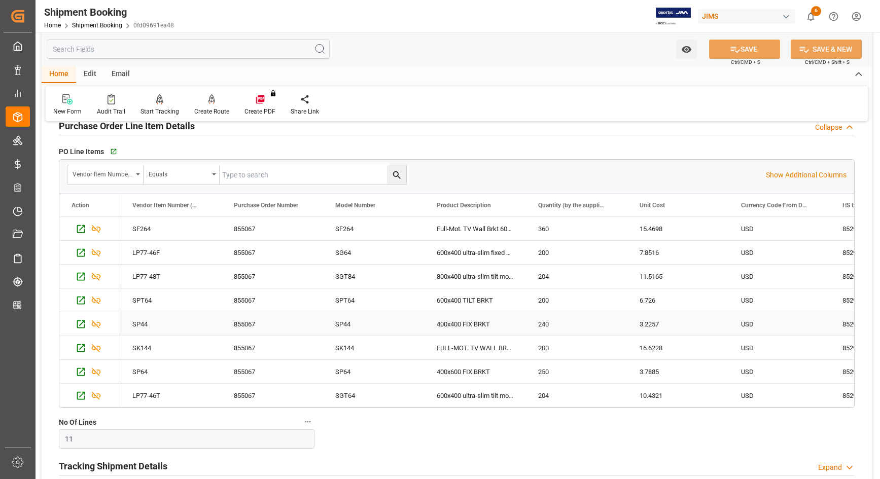
scroll to position [444, 0]
